Goal: Information Seeking & Learning: Learn about a topic

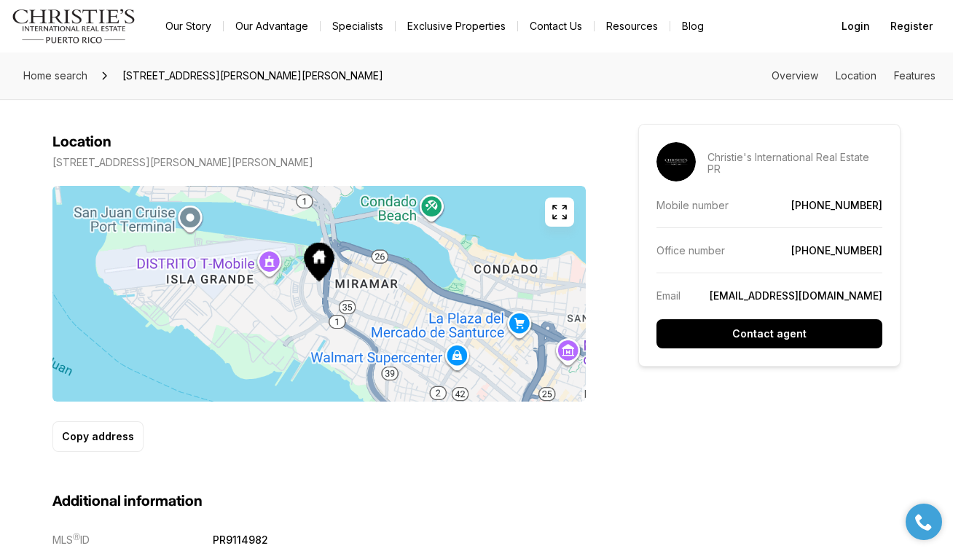
scroll to position [740, 0]
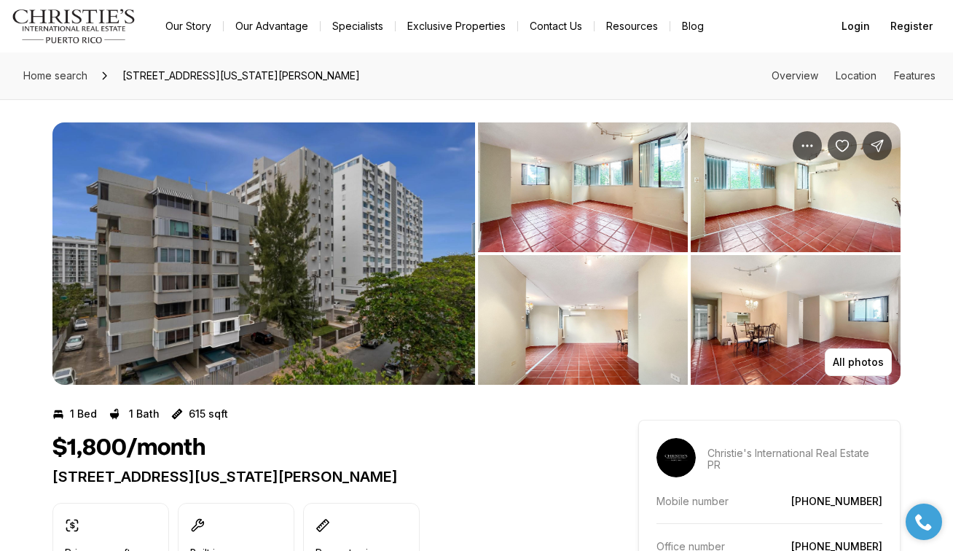
click at [569, 304] on img "View image gallery" at bounding box center [583, 320] width 210 height 130
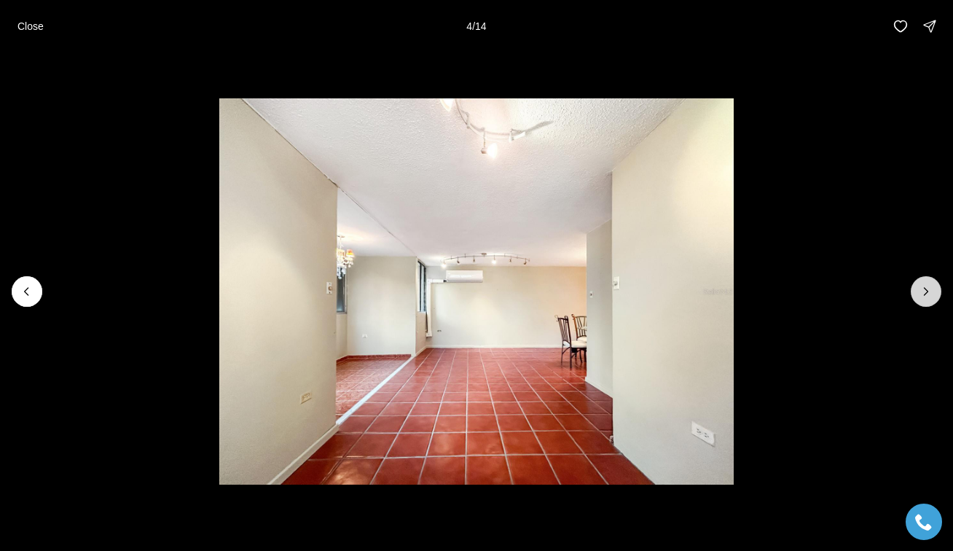
click at [930, 291] on icon "Next slide" at bounding box center [926, 291] width 15 height 15
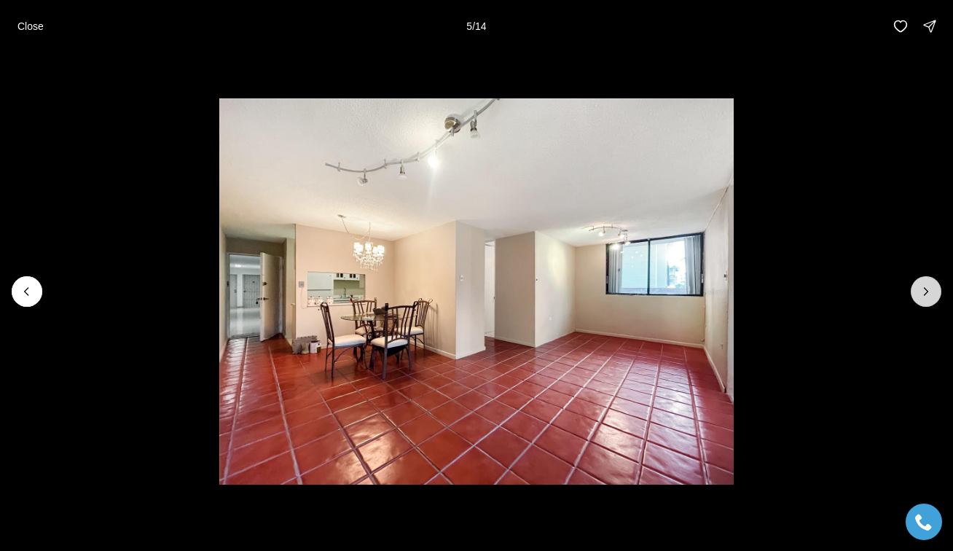
click at [930, 291] on icon "Next slide" at bounding box center [926, 291] width 15 height 15
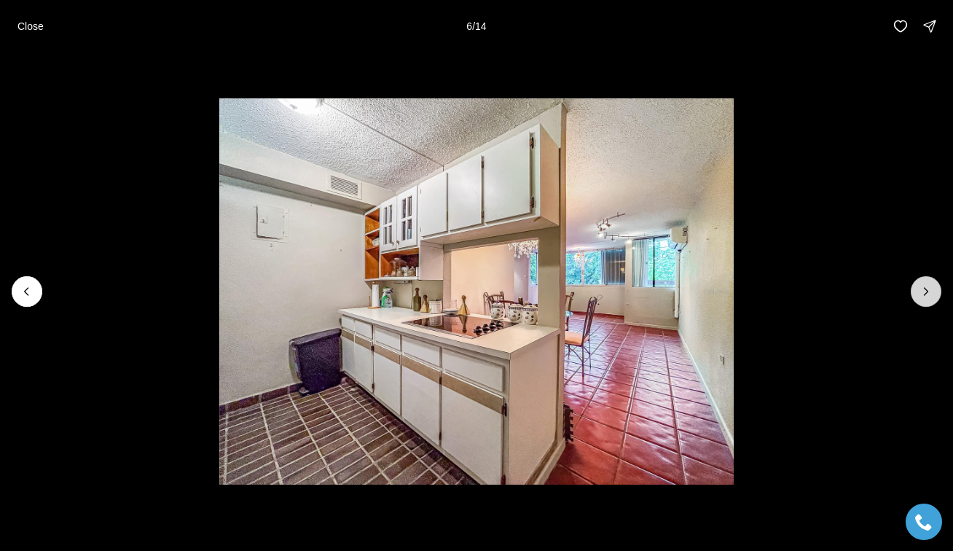
click at [930, 291] on icon "Next slide" at bounding box center [926, 291] width 15 height 15
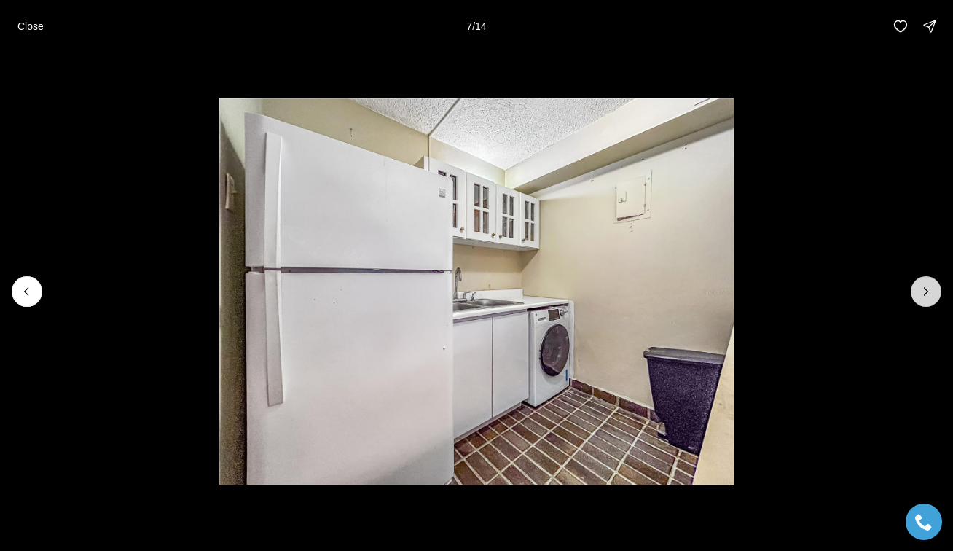
click at [930, 291] on icon "Next slide" at bounding box center [926, 291] width 15 height 15
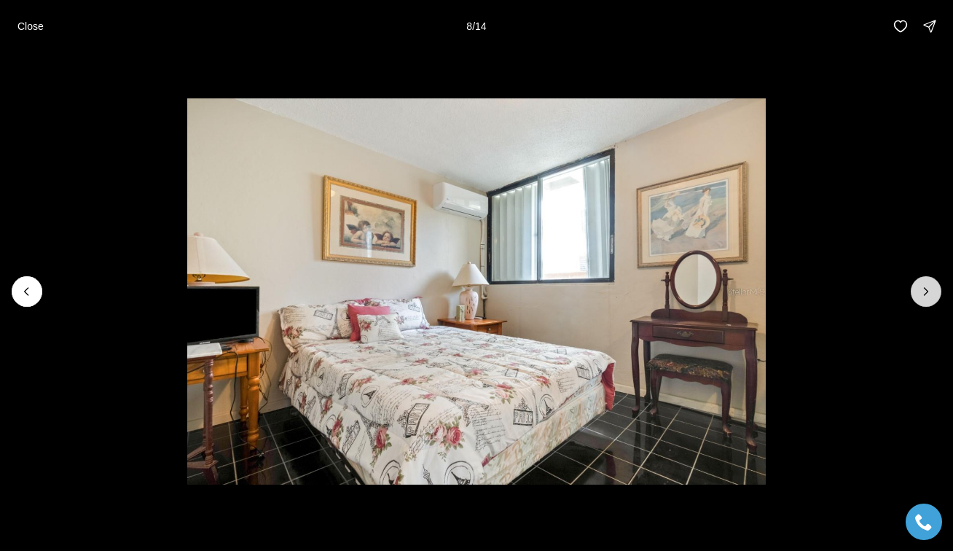
click at [930, 291] on icon "Next slide" at bounding box center [926, 291] width 15 height 15
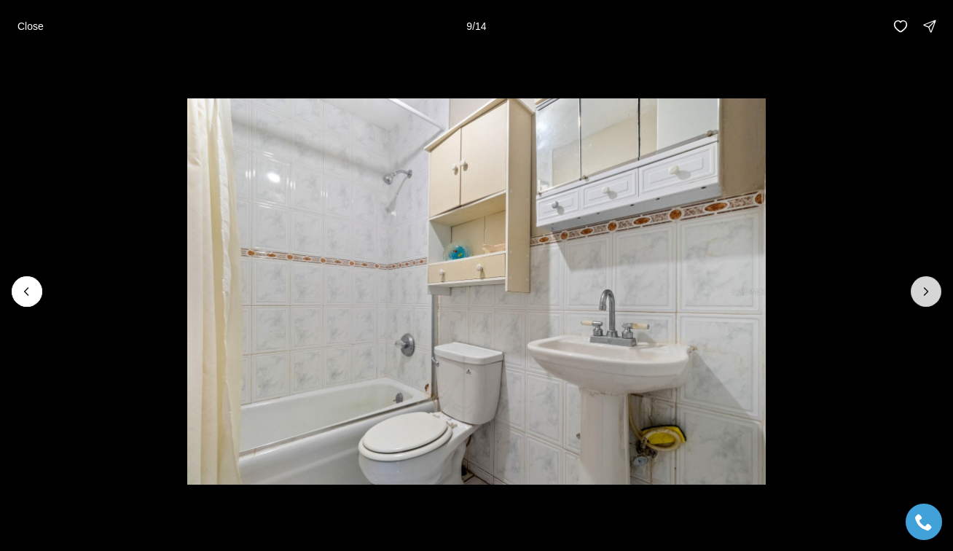
click at [930, 291] on icon "Next slide" at bounding box center [926, 291] width 15 height 15
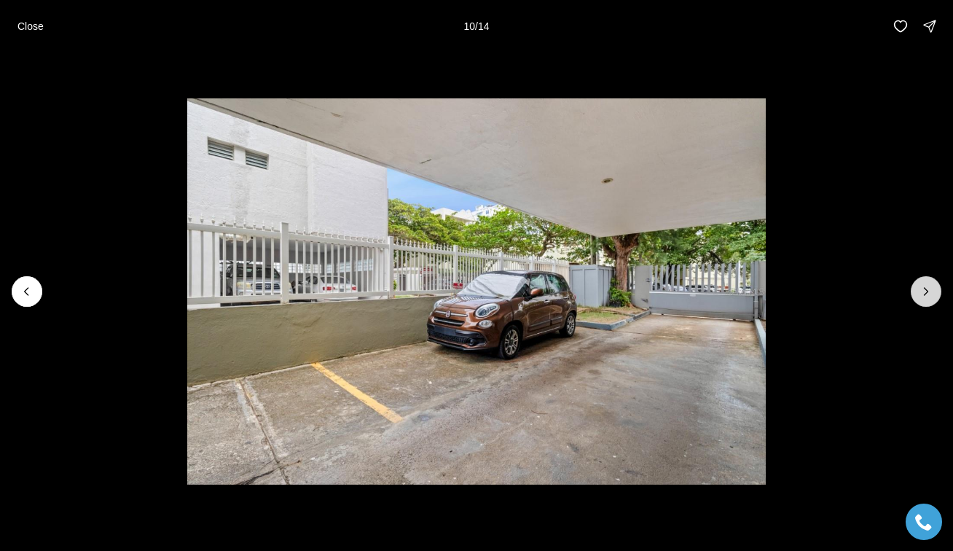
click at [930, 291] on icon "Next slide" at bounding box center [926, 291] width 15 height 15
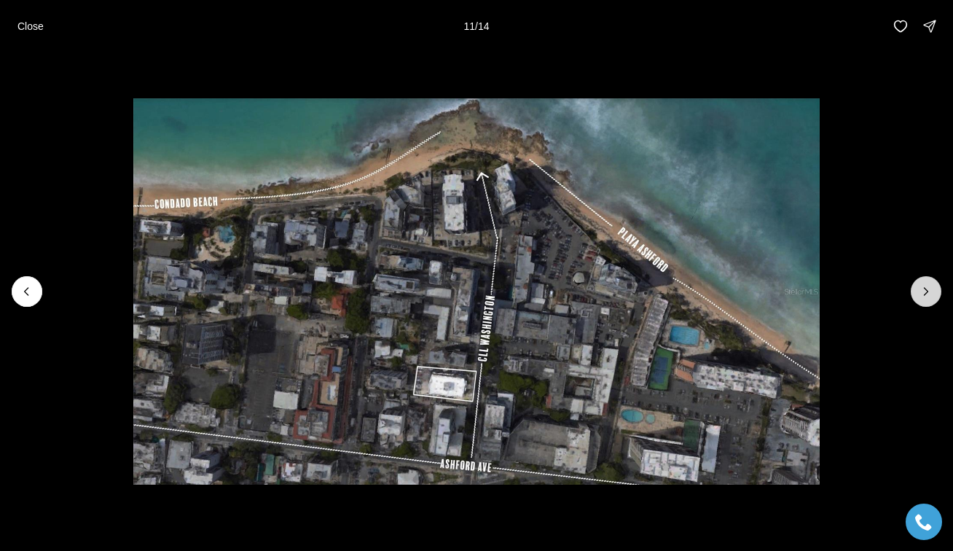
click at [930, 291] on icon "Next slide" at bounding box center [926, 291] width 15 height 15
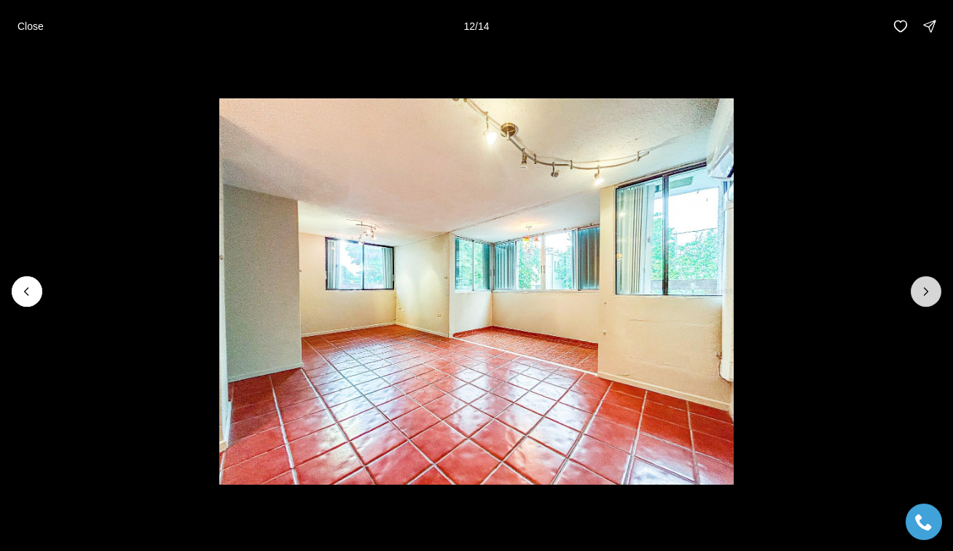
click at [930, 291] on icon "Next slide" at bounding box center [926, 291] width 15 height 15
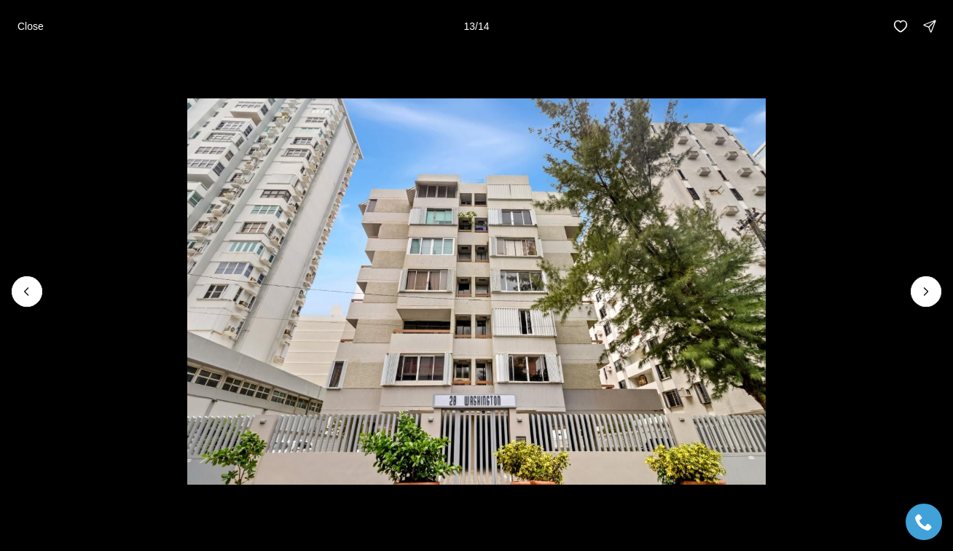
click at [859, 173] on li "13 of 14" at bounding box center [476, 291] width 953 height 478
click at [925, 292] on icon "Next slide" at bounding box center [926, 291] width 15 height 15
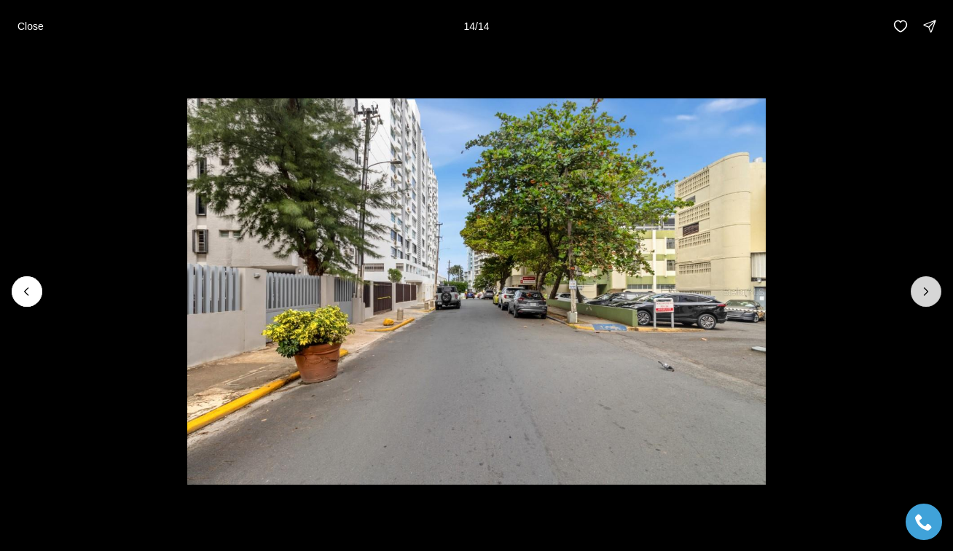
click at [925, 292] on div at bounding box center [926, 291] width 31 height 31
click at [17, 15] on button "Close" at bounding box center [31, 26] width 44 height 29
